Goal: Register for event/course

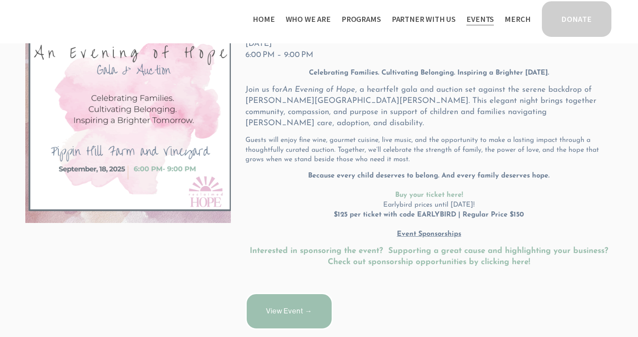
scroll to position [203, 0]
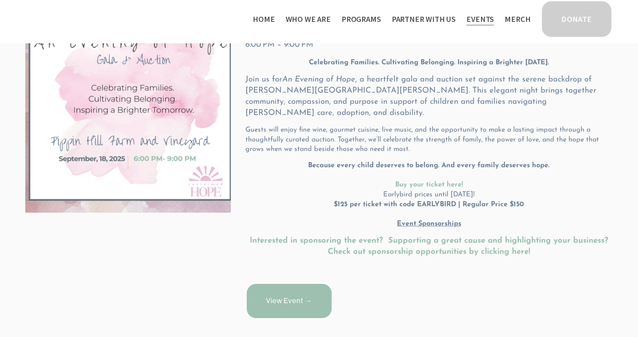
click at [300, 293] on link "View Event →" at bounding box center [289, 301] width 88 height 37
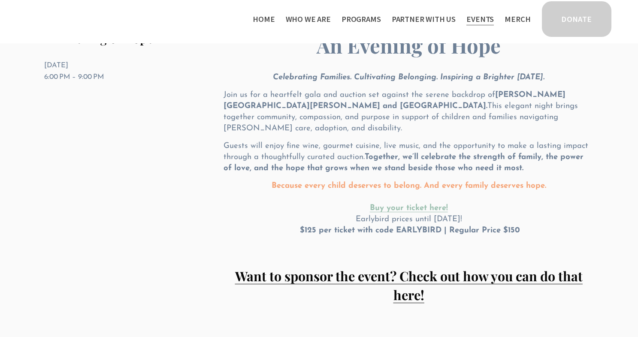
scroll to position [68, 0]
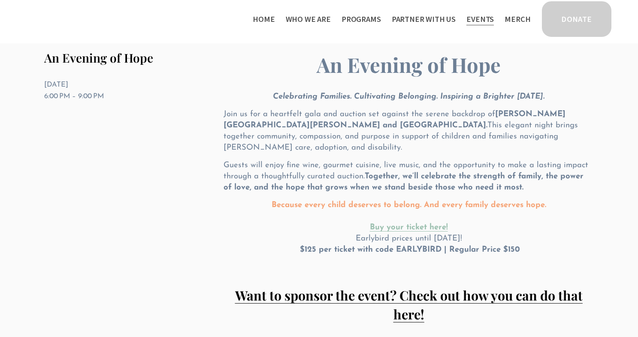
click at [400, 224] on strong "Buy your ticket here!" at bounding box center [409, 228] width 78 height 8
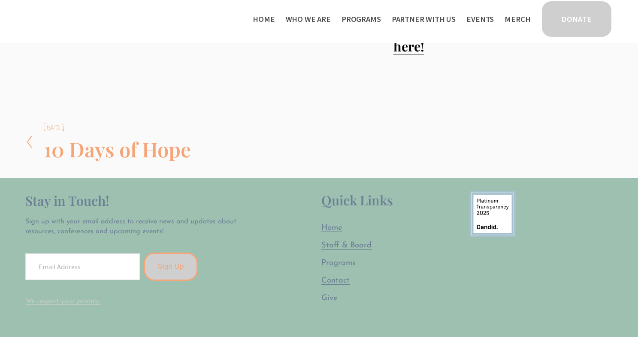
scroll to position [340, 0]
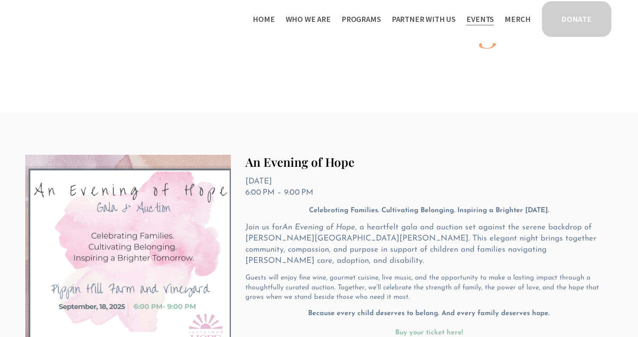
scroll to position [48, 0]
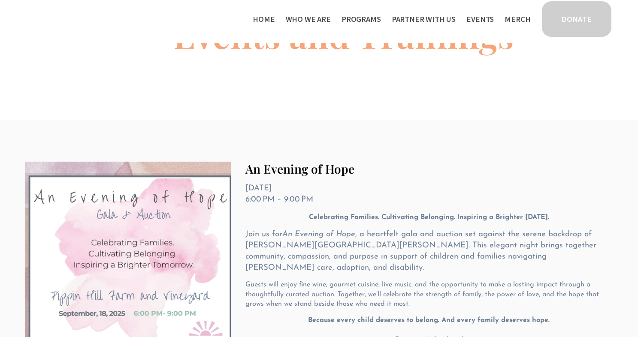
click at [292, 206] on div "An Evening of Hope Thursday, September 18, 2025 6:00 PM 9:00 PM Google Calendar…" at bounding box center [421, 318] width 381 height 313
